Goal: Transaction & Acquisition: Purchase product/service

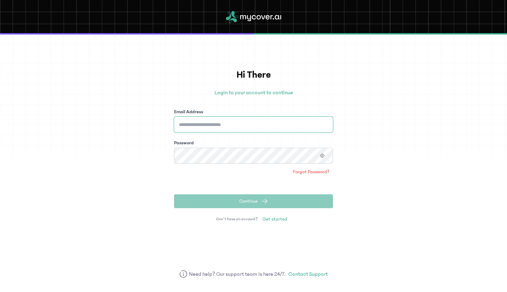
type input "**********"
click at [254, 204] on span "Continue" at bounding box center [249, 201] width 18 height 7
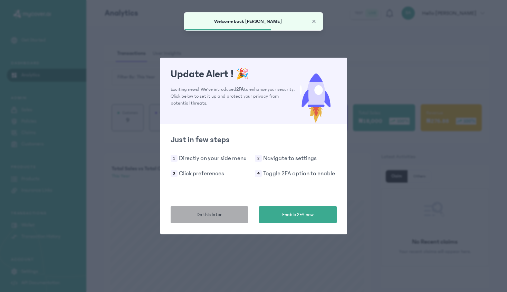
click at [221, 215] on span "Do this later" at bounding box center [209, 215] width 25 height 7
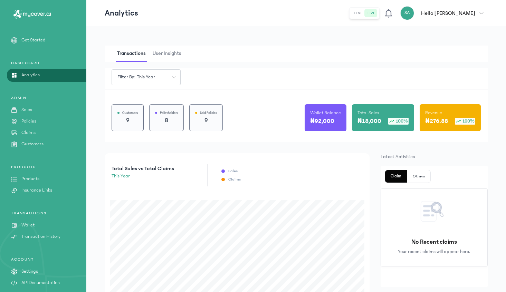
click at [33, 179] on p "Products" at bounding box center [30, 179] width 18 height 7
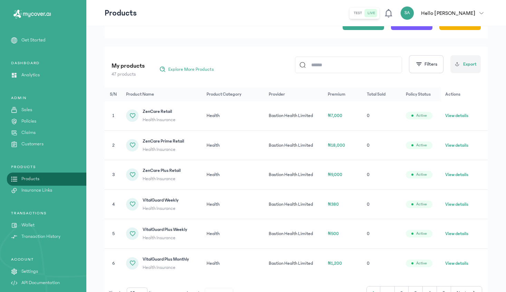
scroll to position [62, 0]
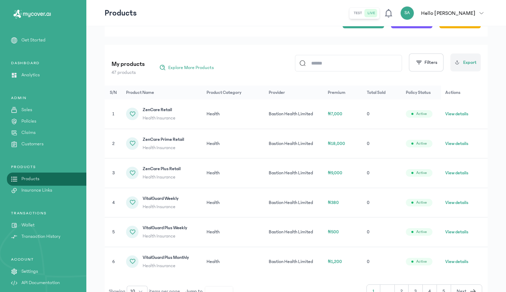
click at [347, 65] on input at bounding box center [352, 63] width 92 height 16
type input "***"
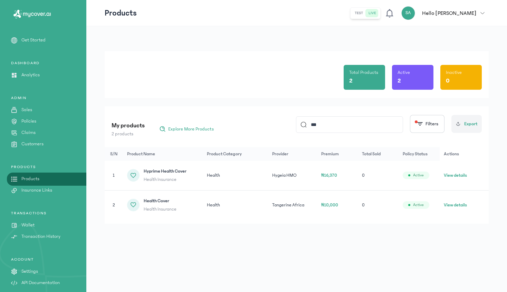
drag, startPoint x: 325, startPoint y: 124, endPoint x: 310, endPoint y: 122, distance: 14.6
click at [310, 122] on input "***" at bounding box center [353, 125] width 92 height 16
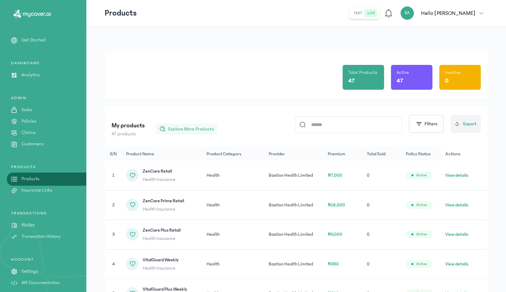
click at [187, 129] on span "Explore More Products" at bounding box center [191, 129] width 46 height 7
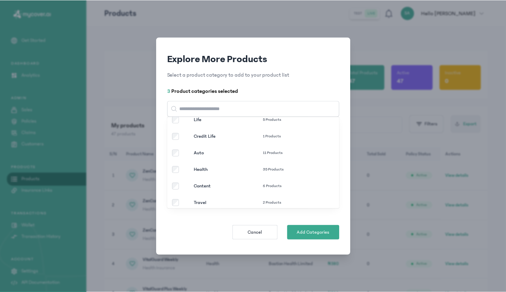
scroll to position [63, 0]
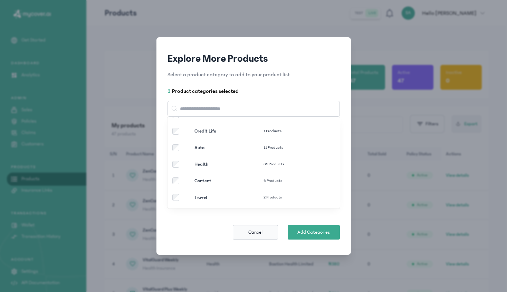
click at [257, 232] on span "Cancel" at bounding box center [256, 232] width 14 height 7
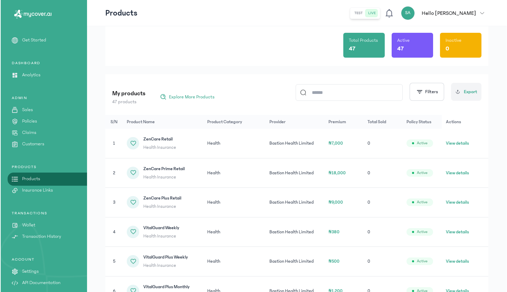
scroll to position [0, 0]
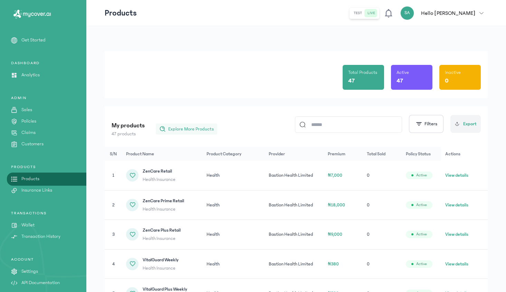
click at [193, 129] on span "Explore More Products" at bounding box center [191, 129] width 46 height 7
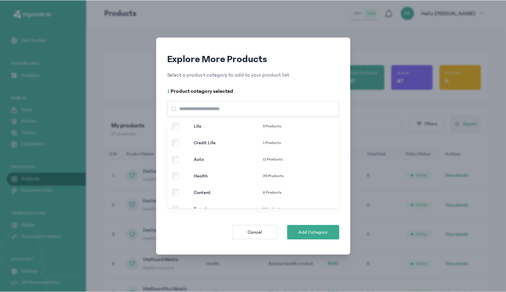
scroll to position [63, 0]
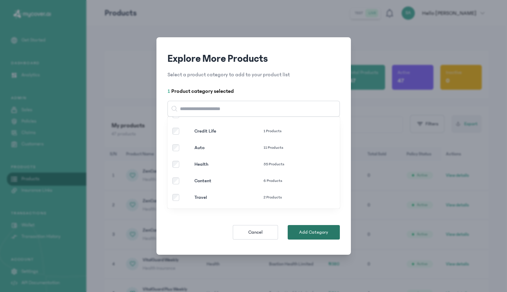
click at [316, 232] on span "Add Category" at bounding box center [313, 232] width 29 height 7
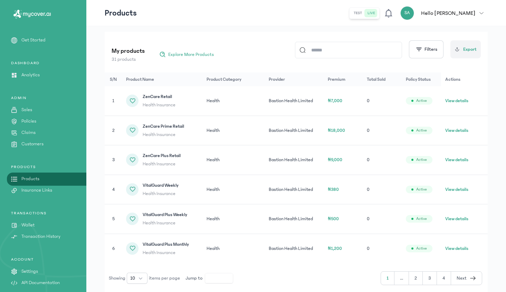
scroll to position [102, 0]
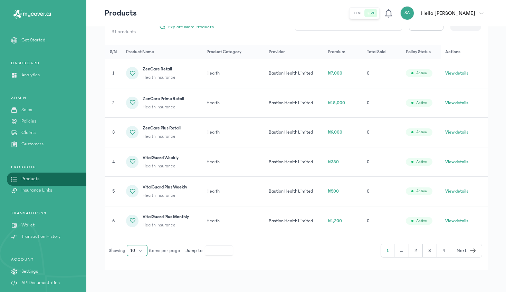
click at [141, 251] on button "10" at bounding box center [137, 250] width 21 height 11
click at [134, 223] on span "50" at bounding box center [133, 224] width 6 height 7
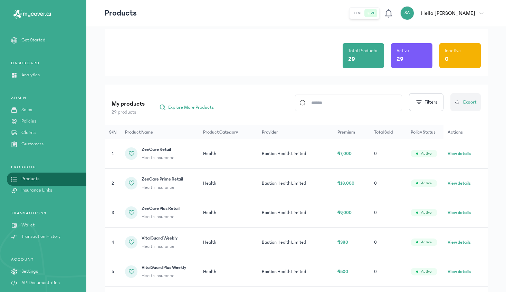
scroll to position [25, 0]
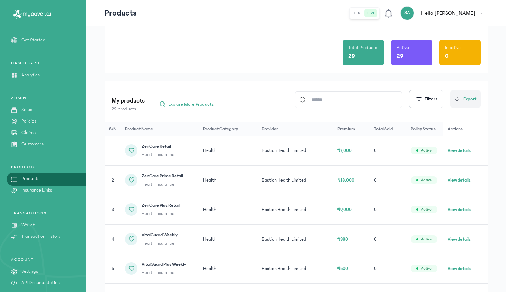
click at [460, 150] on button "View details" at bounding box center [459, 150] width 23 height 7
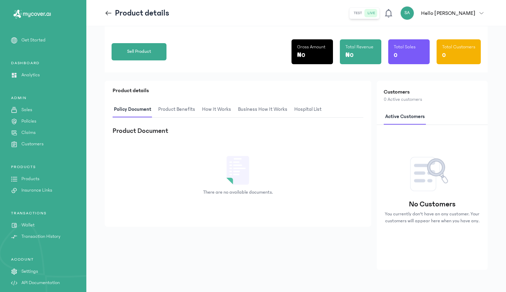
scroll to position [26, 0]
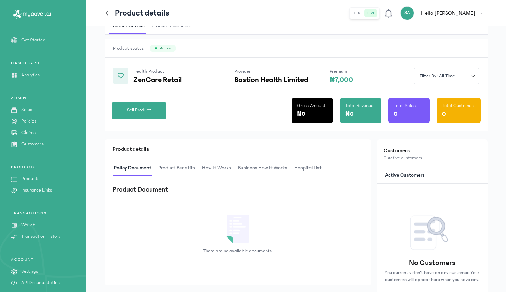
click at [454, 77] on span "Filter by: all time" at bounding box center [438, 76] width 44 height 7
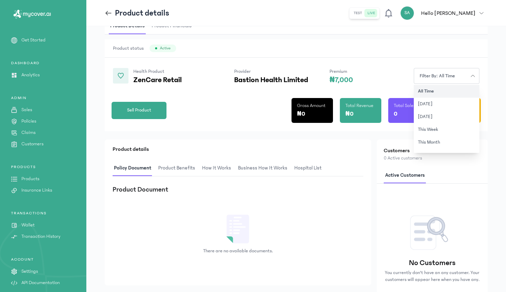
click at [284, 72] on div "Provider Bastion Health Limited" at bounding box center [271, 76] width 74 height 16
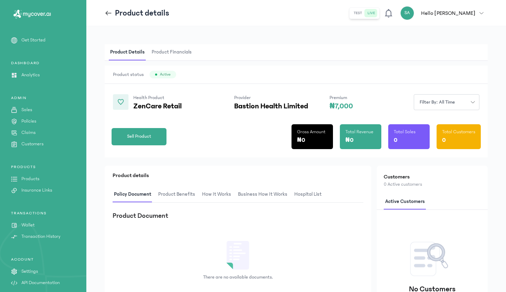
click at [107, 13] on icon at bounding box center [109, 13] width 8 height 8
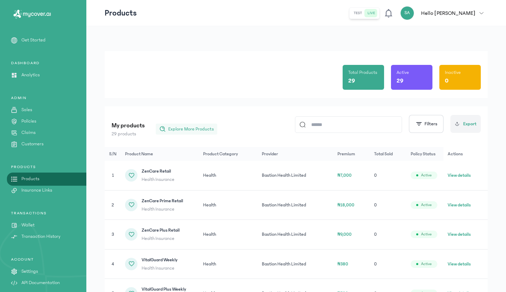
click at [177, 127] on span "Explore More Products" at bounding box center [191, 129] width 46 height 7
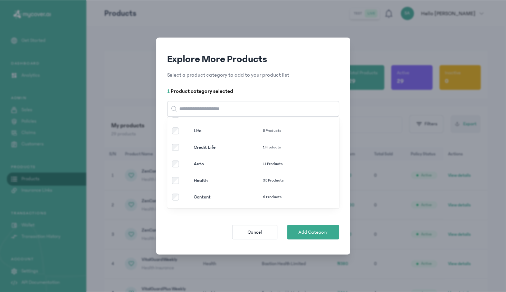
scroll to position [47, 0]
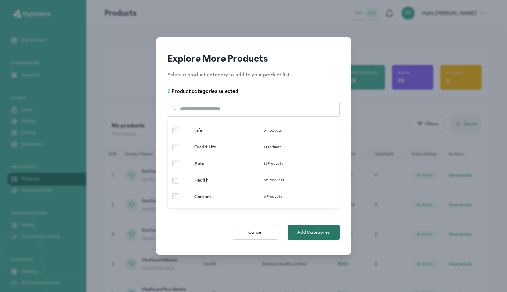
click at [311, 234] on span "Add Categories" at bounding box center [314, 232] width 32 height 7
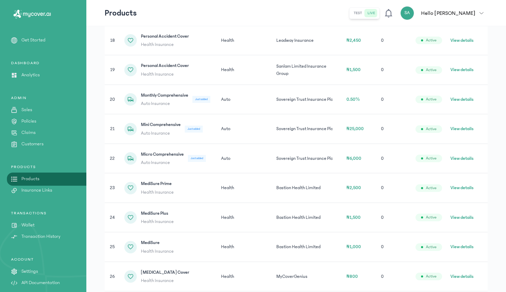
scroll to position [644, 0]
click at [474, 101] on button "View details" at bounding box center [462, 99] width 23 height 7
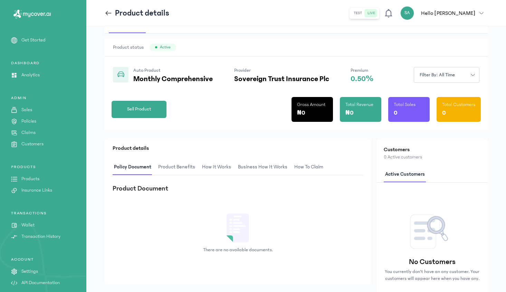
scroll to position [24, 0]
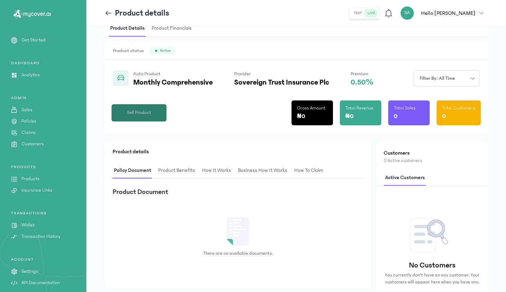
click at [149, 115] on span "Sell Product" at bounding box center [139, 112] width 24 height 7
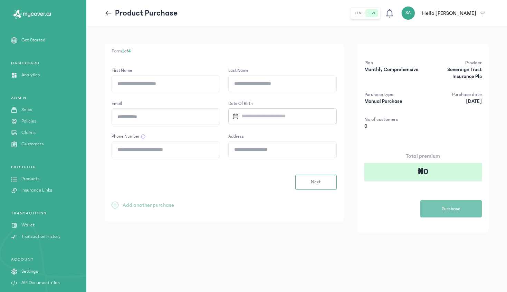
click at [153, 81] on input "First Name" at bounding box center [166, 84] width 108 height 16
click at [227, 214] on div "Form 1 of 4 First Name Last Name Email Date of Birth Phone Number Address Next …" at bounding box center [224, 133] width 239 height 178
click at [132, 84] on input "First Name" at bounding box center [166, 84] width 108 height 16
type input "*********"
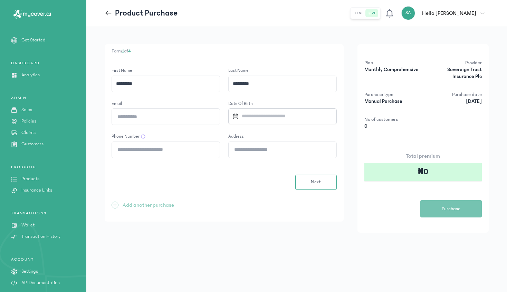
type input "**********"
click at [263, 116] on input "Datepicker input" at bounding box center [280, 116] width 100 height 15
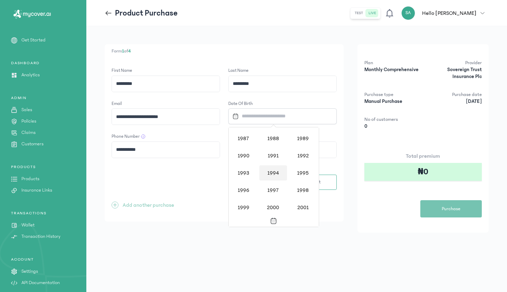
scroll to position [497, 0]
click at [277, 142] on div "1988" at bounding box center [274, 140] width 28 height 15
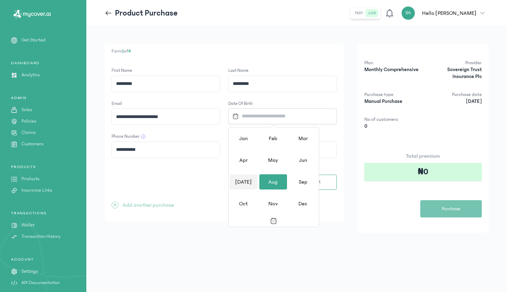
drag, startPoint x: 246, startPoint y: 181, endPoint x: 251, endPoint y: 180, distance: 4.5
click at [246, 181] on div "[DATE]" at bounding box center [244, 182] width 28 height 15
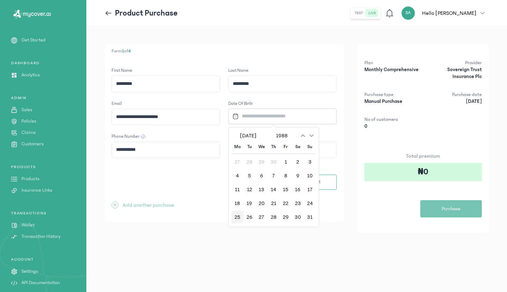
drag, startPoint x: 236, startPoint y: 216, endPoint x: 240, endPoint y: 216, distance: 4.5
click at [237, 216] on div "25" at bounding box center [238, 217] width 12 height 12
type input "**********"
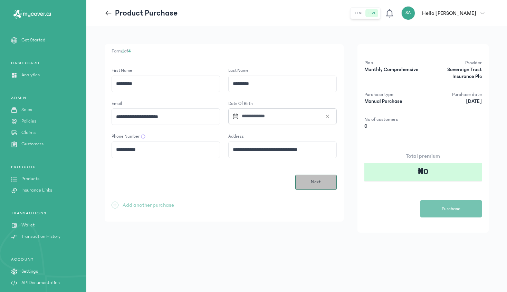
click at [311, 179] on span "Next" at bounding box center [316, 182] width 10 height 7
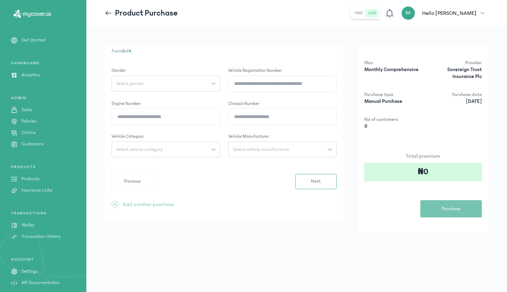
click at [171, 87] on button "Select gender" at bounding box center [166, 84] width 109 height 16
click at [148, 100] on button "[DEMOGRAPHIC_DATA]" at bounding box center [166, 99] width 109 height 13
click at [263, 84] on input "Vehicle registration number" at bounding box center [283, 84] width 108 height 16
type input "********"
click at [168, 115] on input "Engine Number" at bounding box center [166, 117] width 108 height 16
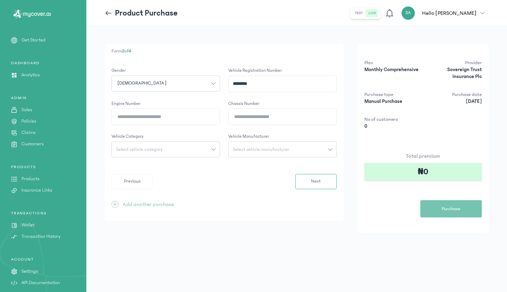
click at [261, 114] on input "Chassis Number" at bounding box center [283, 117] width 108 height 16
click at [274, 148] on span "Select vehicle manufacturer" at bounding box center [261, 149] width 65 height 5
click at [197, 178] on div "Previous Next" at bounding box center [224, 181] width 225 height 15
